Goal: Information Seeking & Learning: Learn about a topic

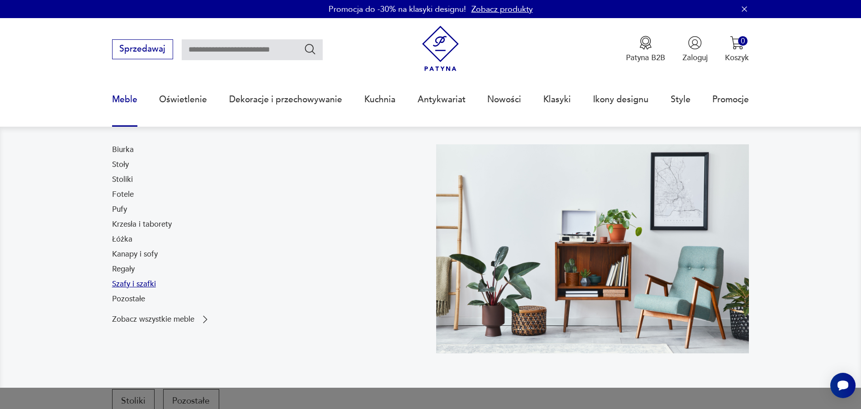
click at [140, 283] on link "Szafy i szafki" at bounding box center [134, 283] width 44 height 11
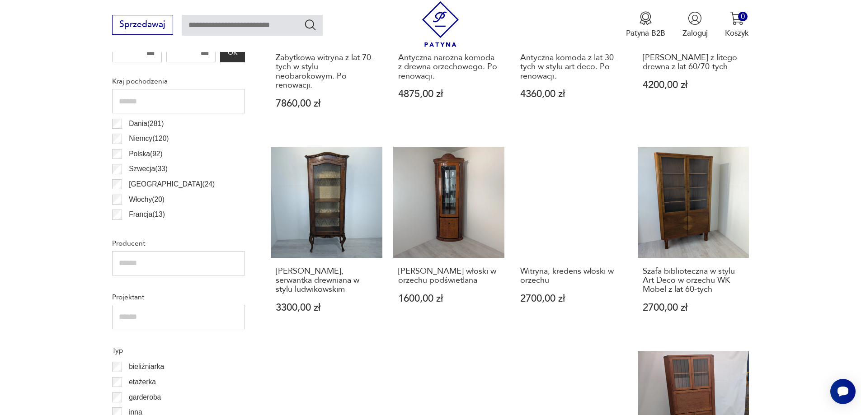
scroll to position [723, 0]
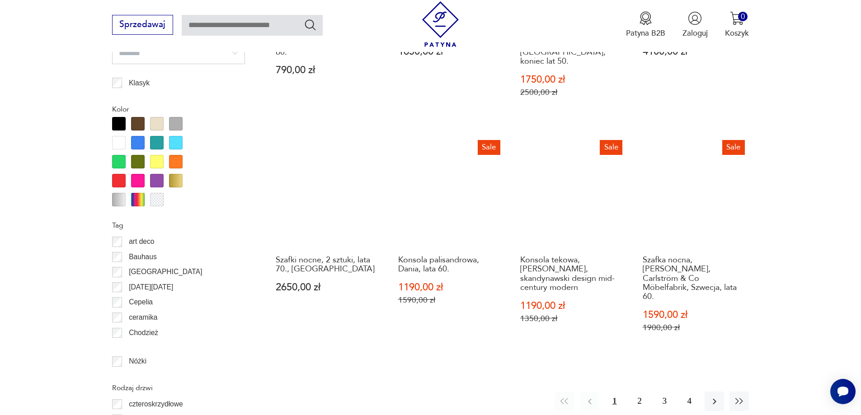
scroll to position [1029, 0]
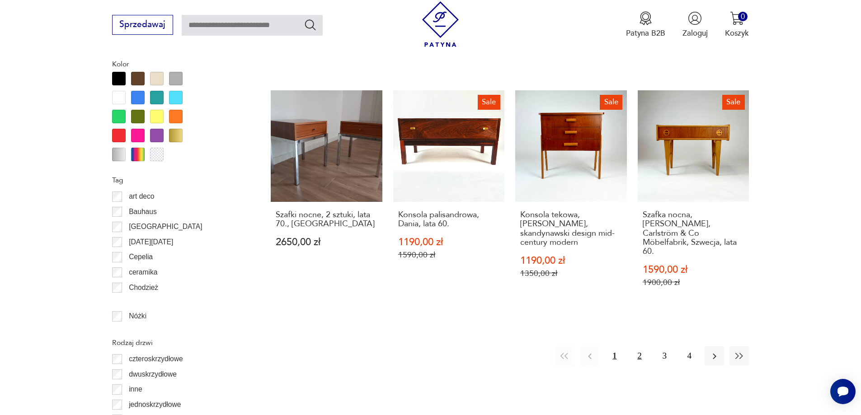
click at [639, 347] on button "2" at bounding box center [639, 356] width 19 height 19
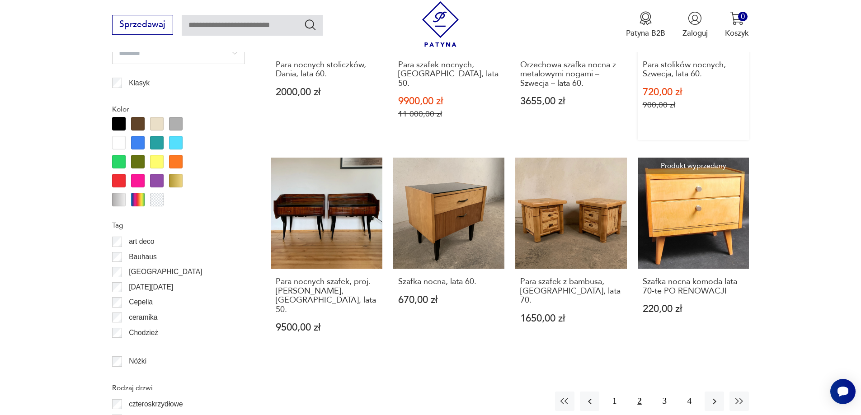
scroll to position [1120, 0]
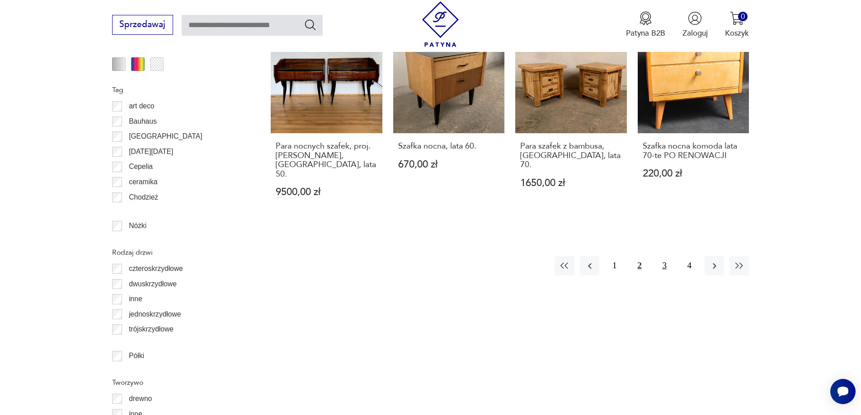
click at [663, 256] on button "3" at bounding box center [664, 265] width 19 height 19
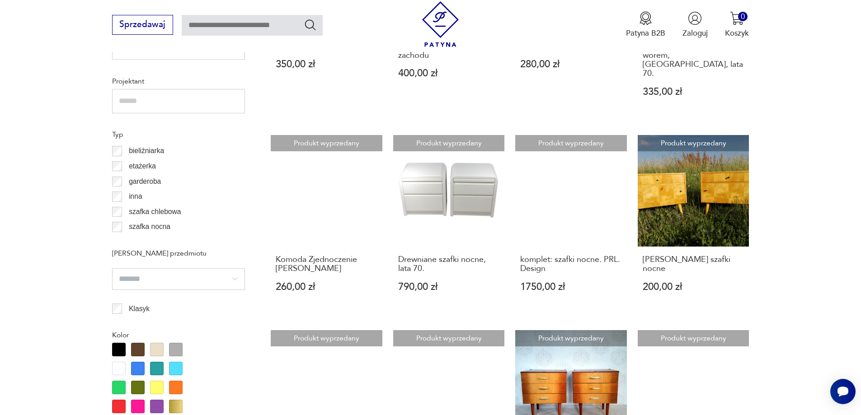
scroll to position [984, 0]
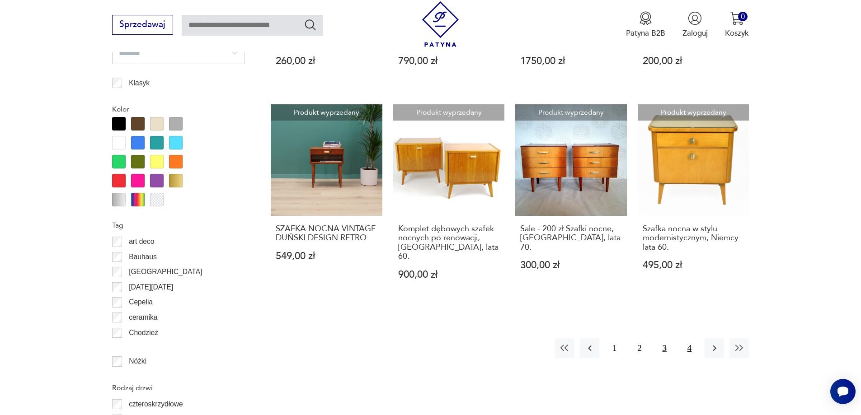
click at [693, 338] on button "4" at bounding box center [689, 347] width 19 height 19
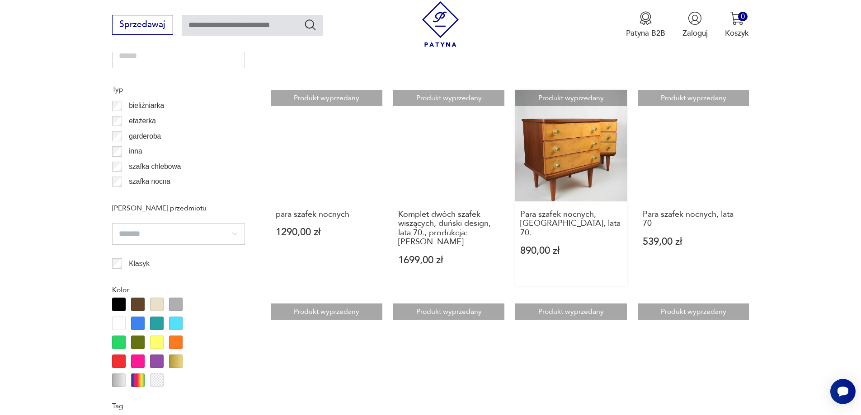
scroll to position [939, 0]
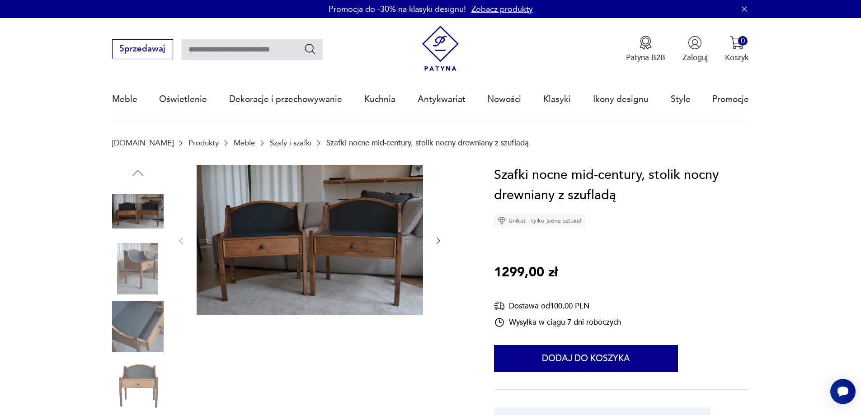
click at [132, 271] on img at bounding box center [138, 269] width 52 height 52
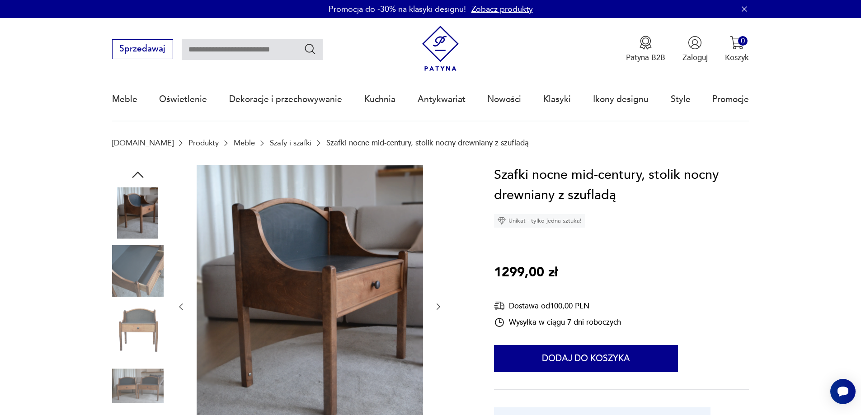
click at [144, 278] on img at bounding box center [138, 271] width 52 height 52
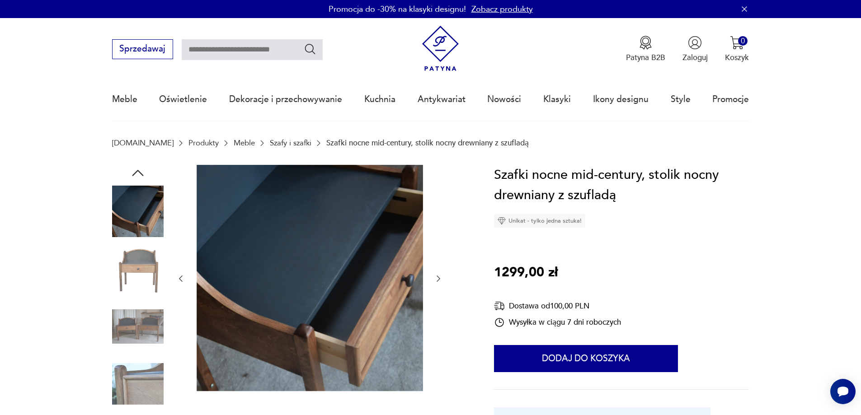
click at [142, 302] on img at bounding box center [138, 327] width 52 height 52
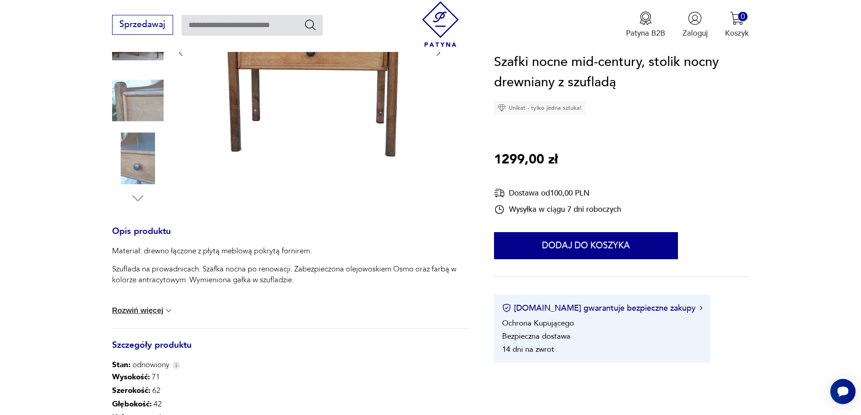
scroll to position [407, 0]
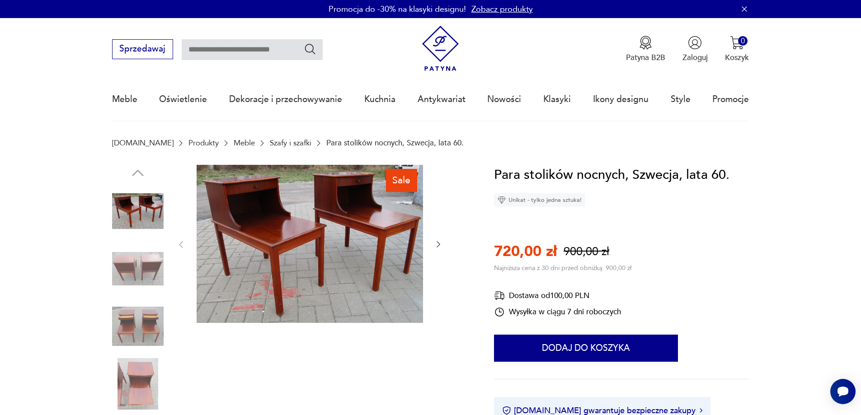
click at [129, 266] on img at bounding box center [138, 269] width 52 height 52
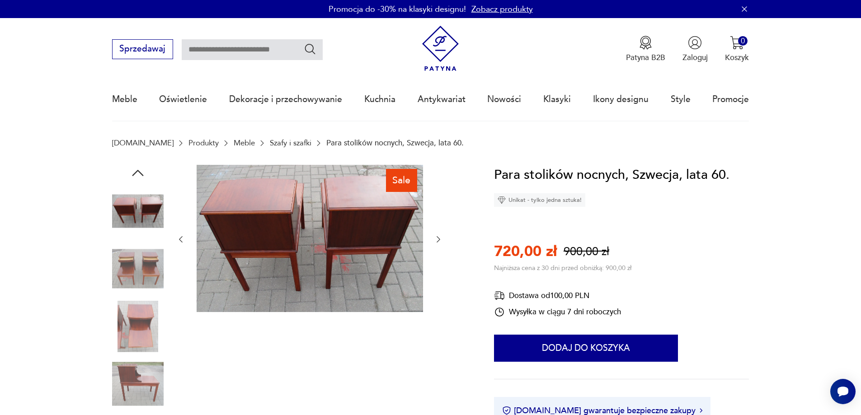
click at [125, 308] on img at bounding box center [138, 327] width 52 height 52
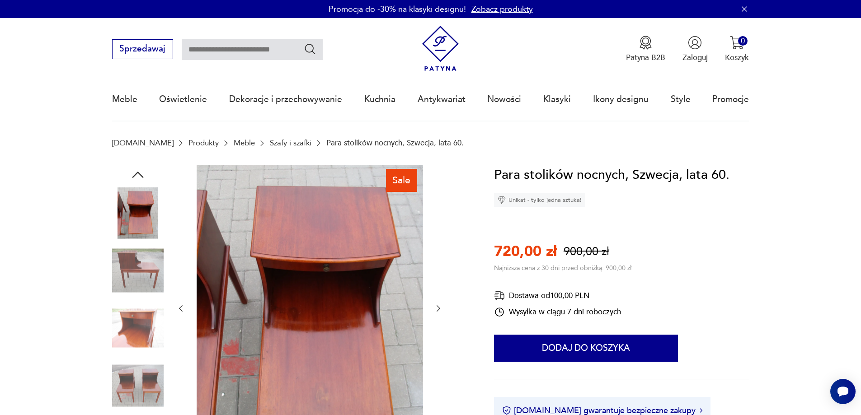
scroll to position [90, 0]
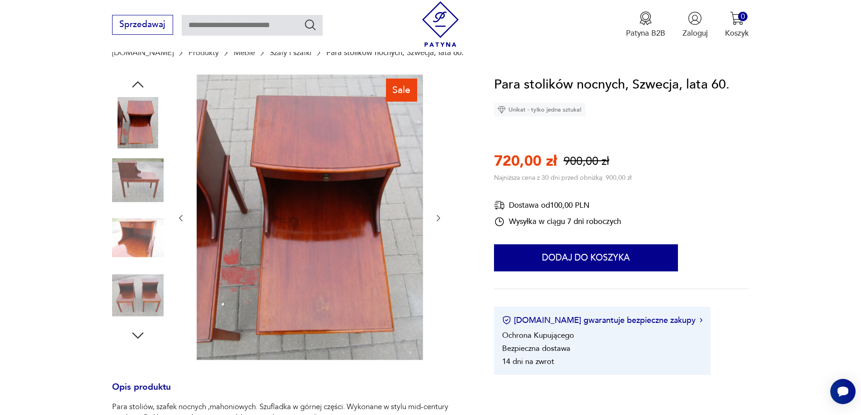
click at [137, 225] on img at bounding box center [138, 238] width 52 height 52
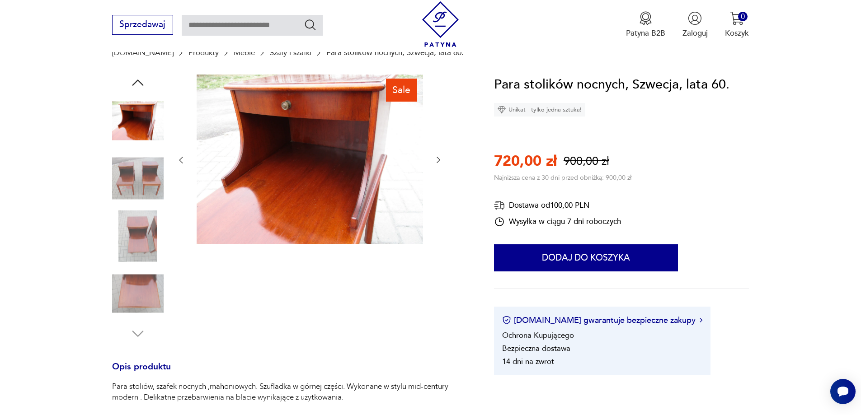
click at [129, 286] on img at bounding box center [138, 294] width 52 height 52
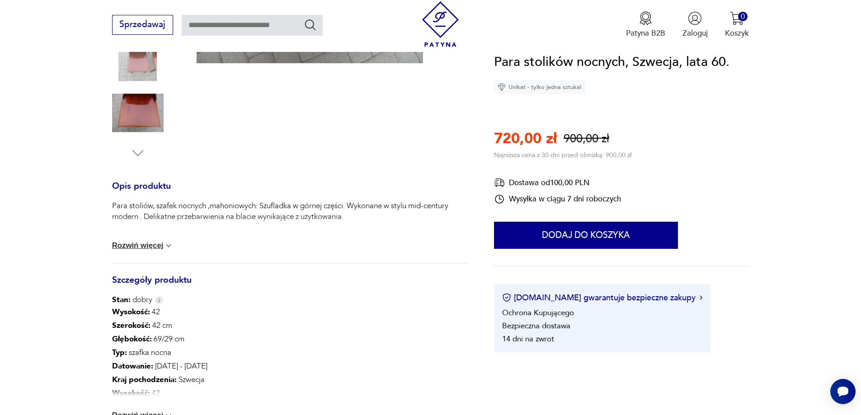
scroll to position [497, 0]
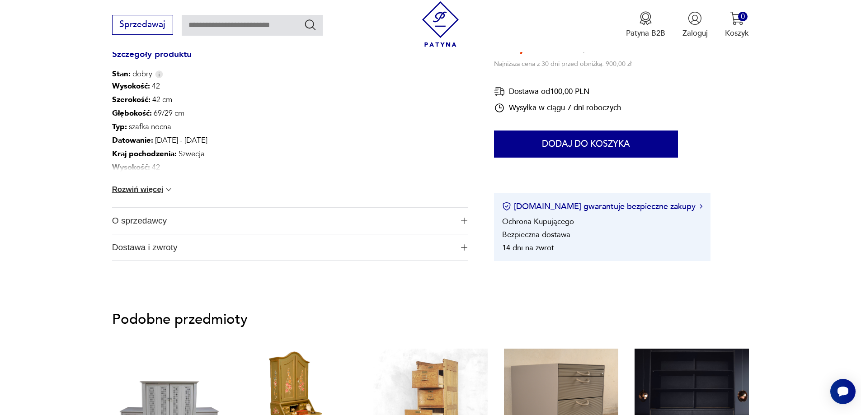
click at [163, 212] on span "O sprzedawcy" at bounding box center [282, 221] width 341 height 26
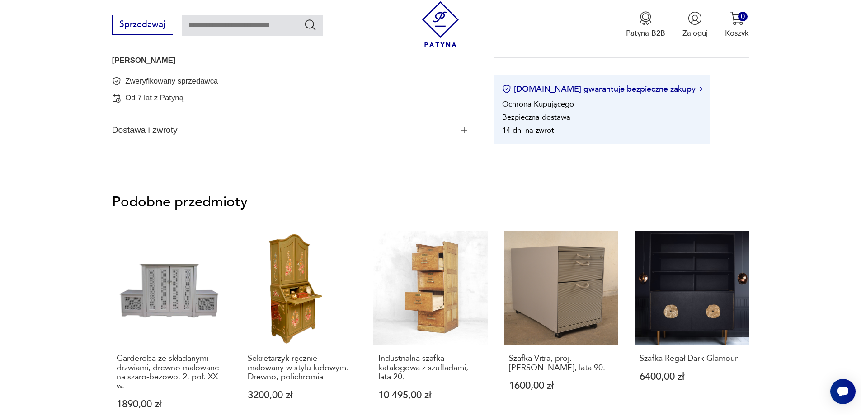
scroll to position [768, 0]
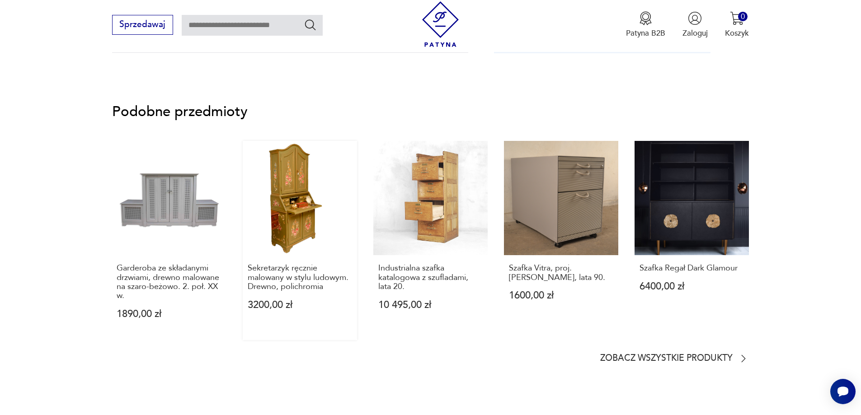
click at [277, 206] on link "Sekretarzyk ręcznie malowany w stylu ludowym. Drewno, polichromia 3200,00 zł" at bounding box center [300, 240] width 114 height 199
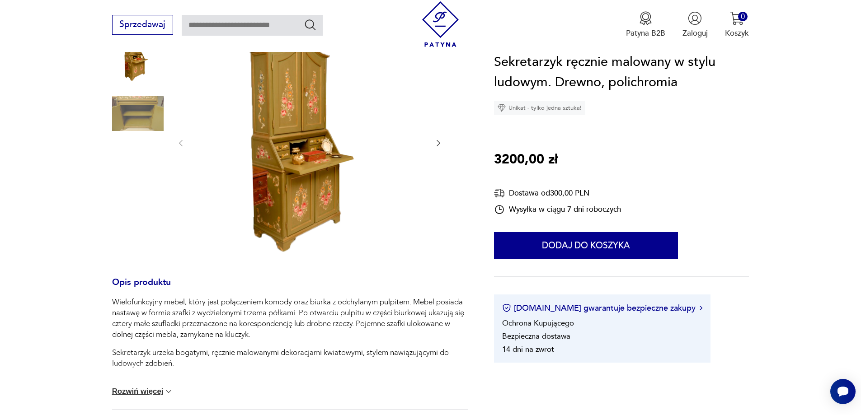
scroll to position [90, 0]
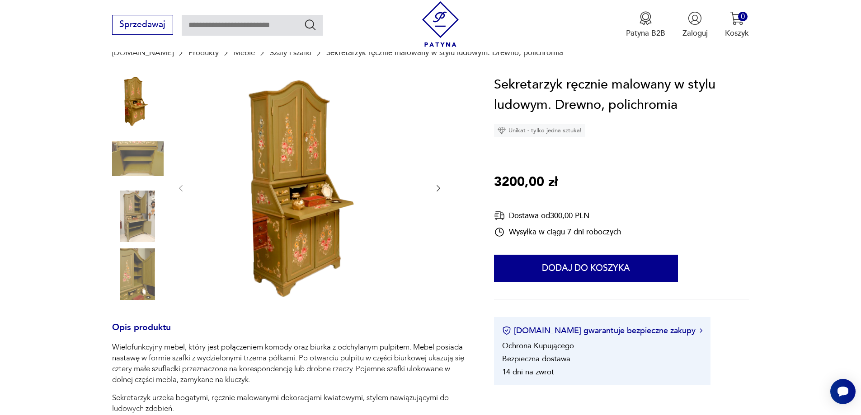
click at [440, 189] on icon "button" at bounding box center [438, 188] width 9 height 9
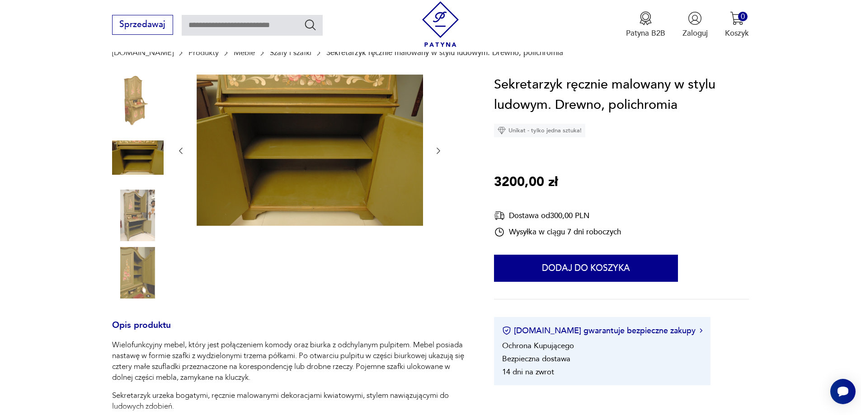
click at [439, 149] on icon "button" at bounding box center [438, 150] width 9 height 9
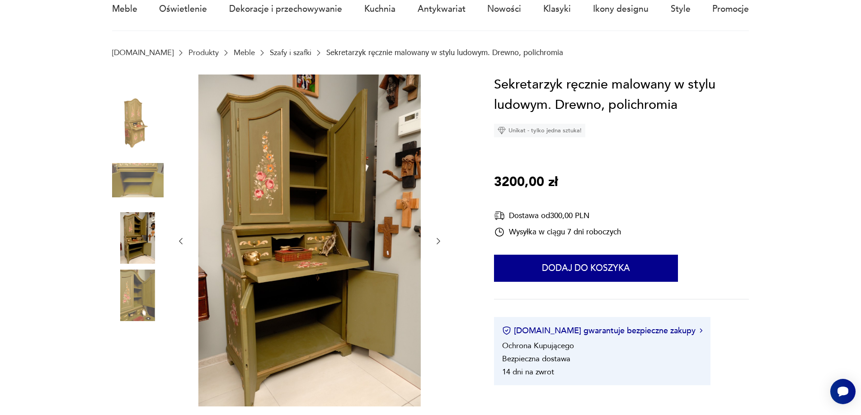
scroll to position [0, 0]
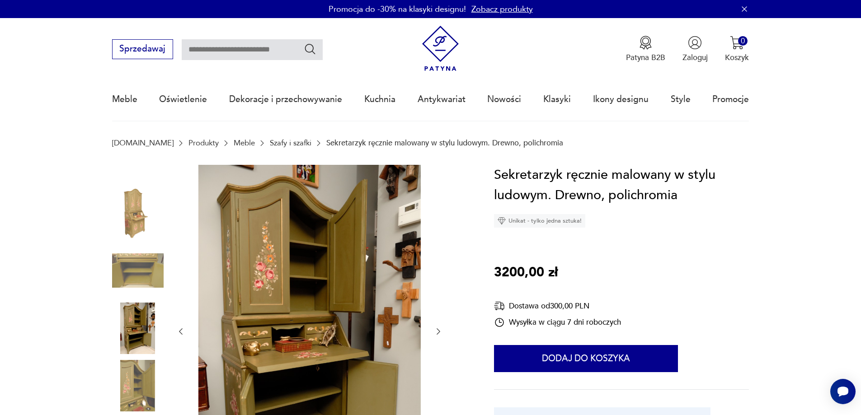
click at [256, 49] on input "text" at bounding box center [252, 49] width 141 height 21
type input "**********"
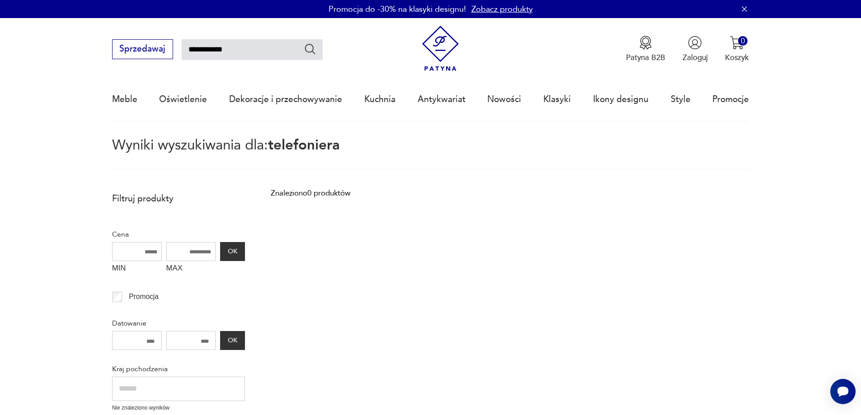
click at [447, 50] on img at bounding box center [441, 49] width 46 height 46
